Goal: Task Accomplishment & Management: Manage account settings

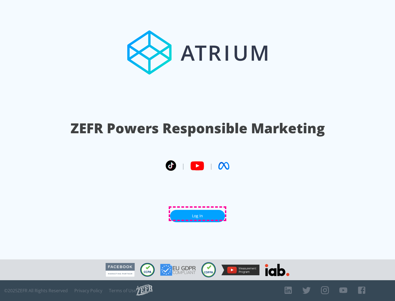
click at [197, 214] on link "Log In" at bounding box center [197, 216] width 55 height 12
